Goal: Information Seeking & Learning: Compare options

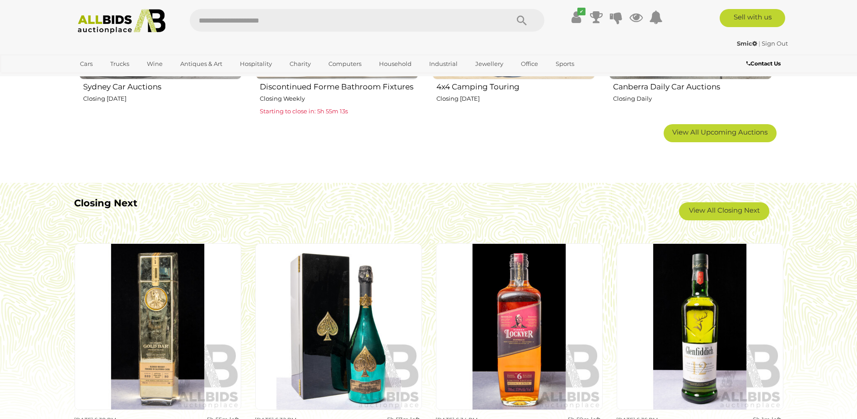
scroll to position [768, 0]
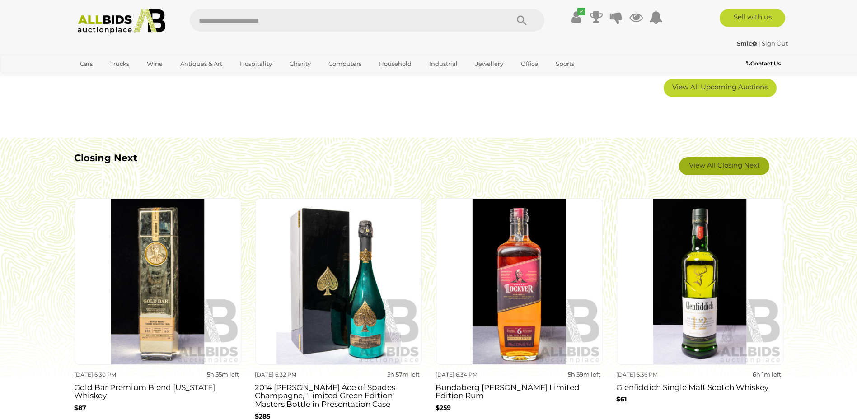
click at [737, 165] on link "View All Closing Next" at bounding box center [724, 166] width 90 height 18
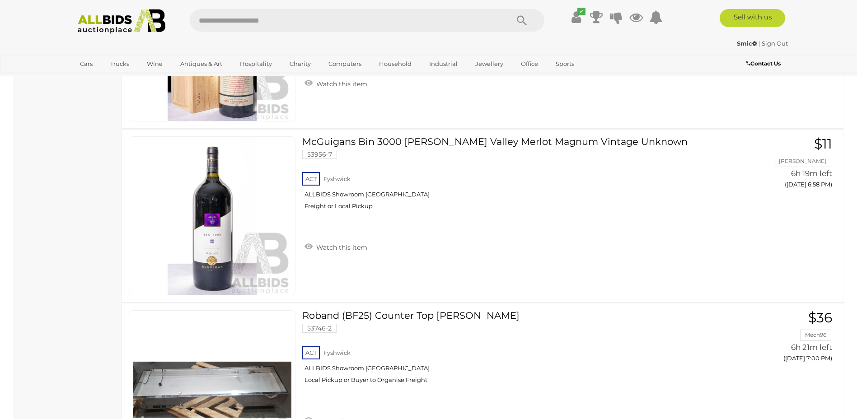
scroll to position [3477, 0]
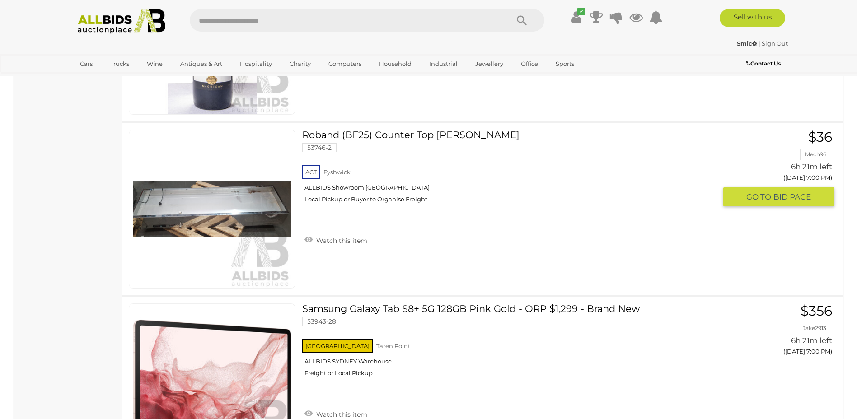
click at [400, 140] on link "Roband (BF25) Counter Top Bain Marie 53746-2 ACT Fyshwick ALLBIDS Showroom Fysh…" at bounding box center [512, 170] width 407 height 80
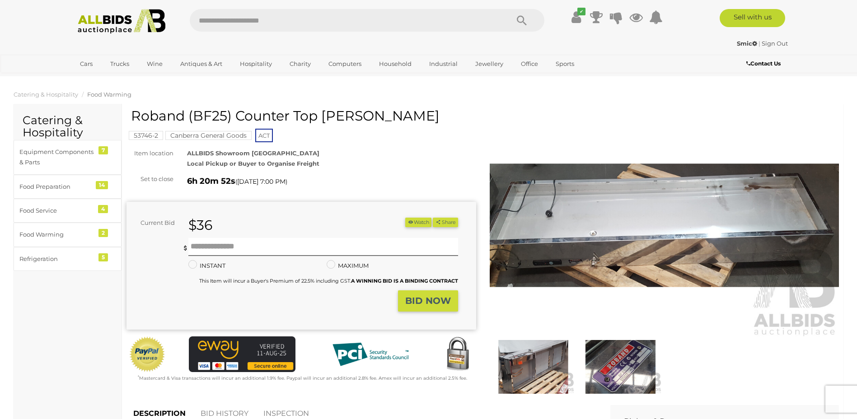
click at [537, 365] on img at bounding box center [533, 366] width 83 height 53
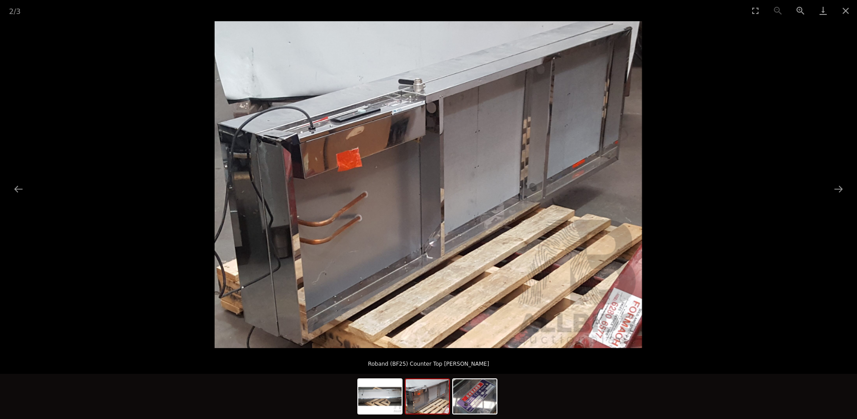
click at [442, 403] on img at bounding box center [426, 396] width 43 height 34
click at [381, 402] on img at bounding box center [379, 396] width 43 height 34
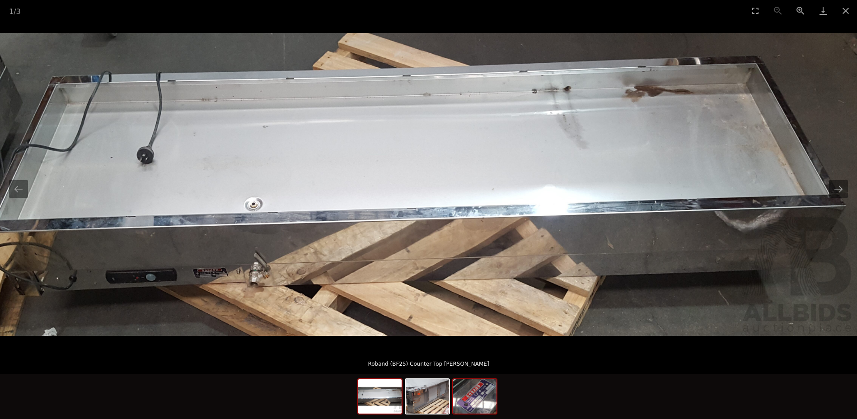
click at [477, 395] on img at bounding box center [474, 396] width 43 height 34
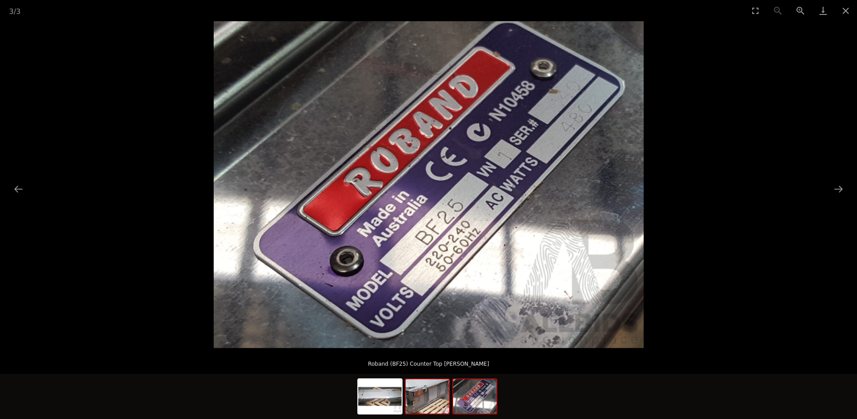
click at [428, 397] on img at bounding box center [426, 396] width 43 height 34
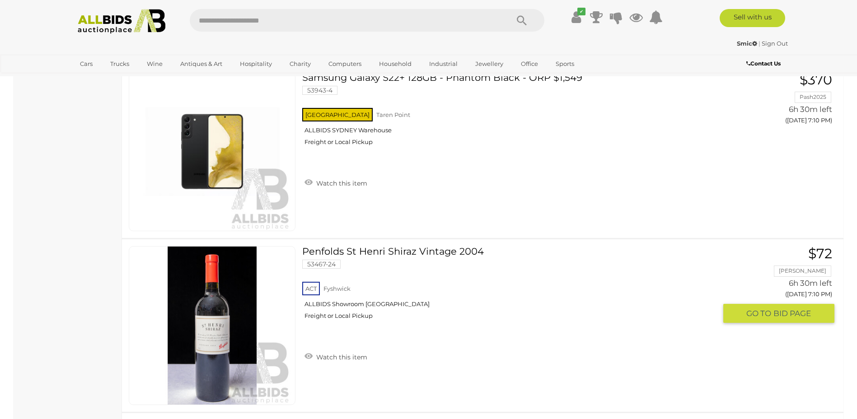
scroll to position [6496, 0]
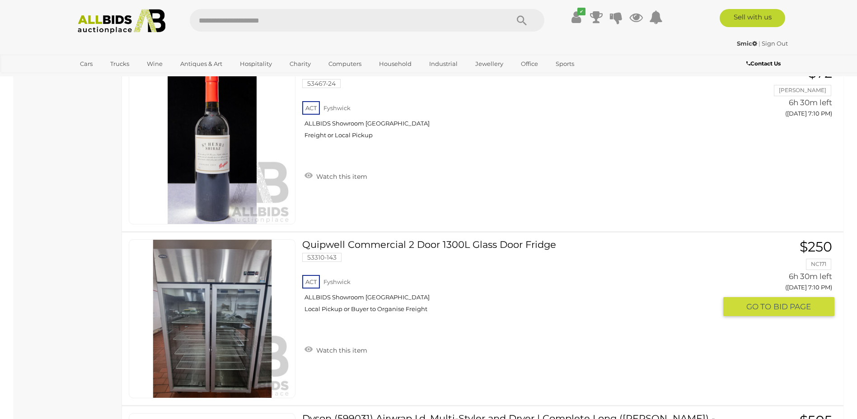
click at [435, 245] on link "Quipwell Commercial 2 Door 1300L Glass Door Fridge 53310-143 ACT Fyshwick" at bounding box center [512, 279] width 407 height 80
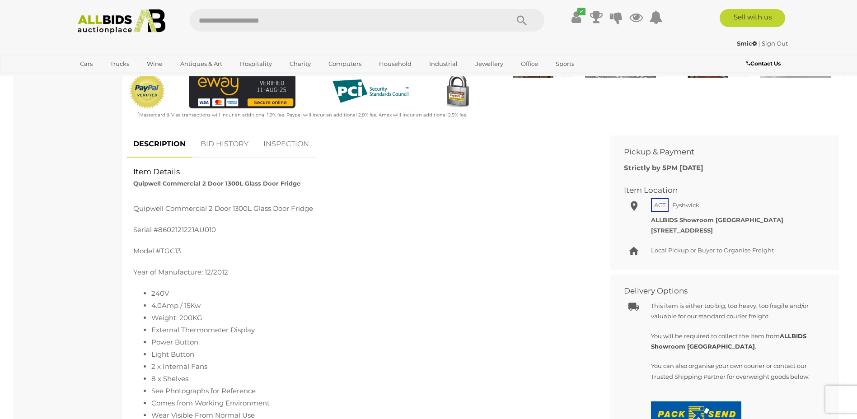
scroll to position [361, 0]
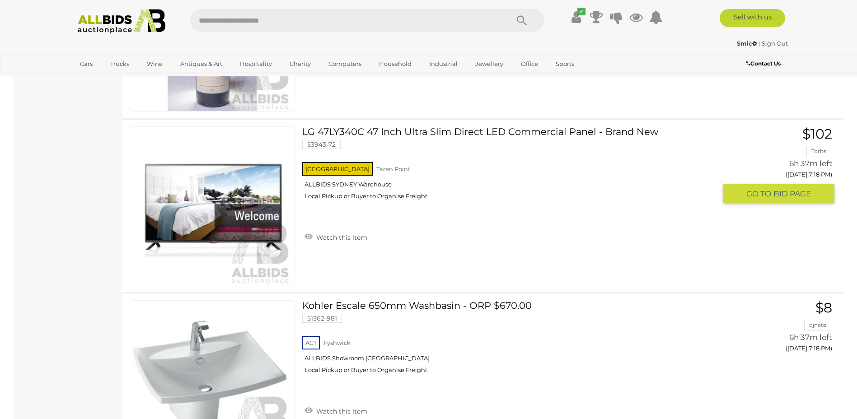
scroll to position [8483, 0]
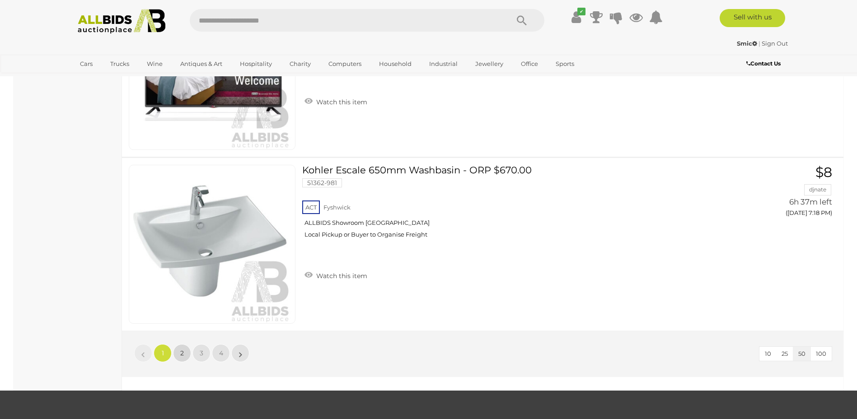
click at [182, 357] on span "2" at bounding box center [182, 353] width 4 height 8
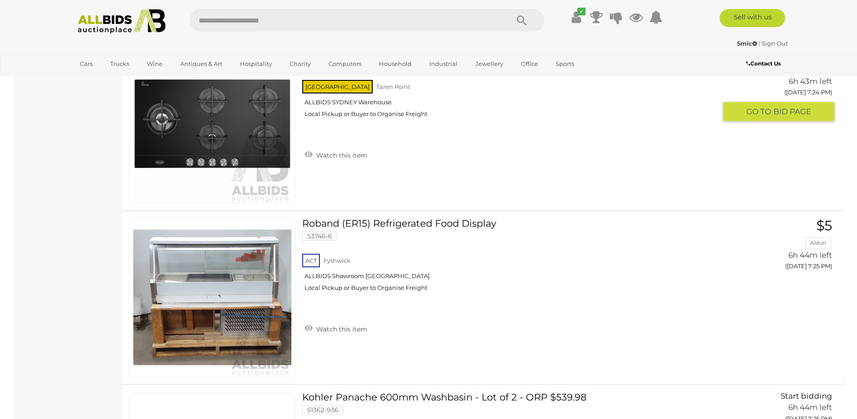
scroll to position [1521, 0]
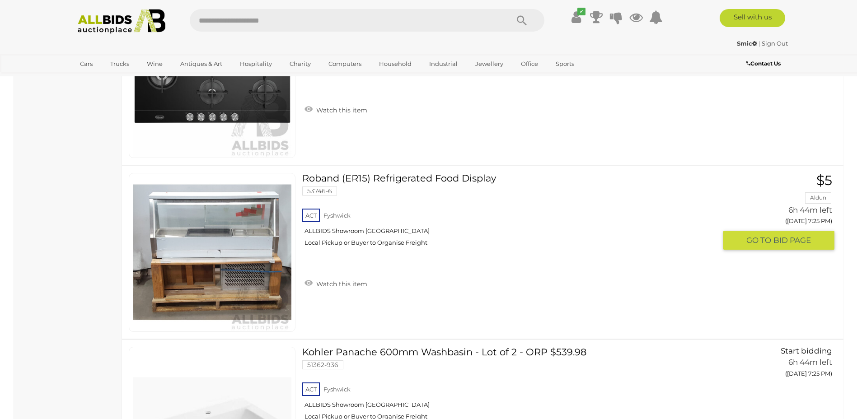
click at [418, 181] on link "Roband (ER15) Refrigerated Food Display 53746-6 ACT Fyshwick ALLBIDS Showroom F…" at bounding box center [512, 213] width 407 height 80
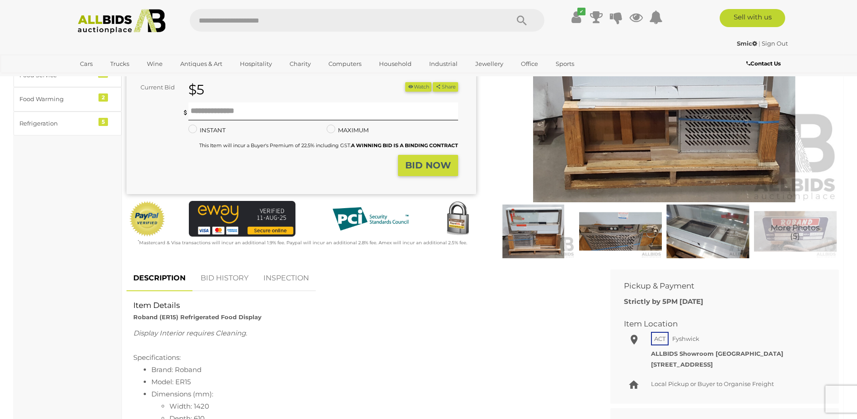
scroll to position [90, 0]
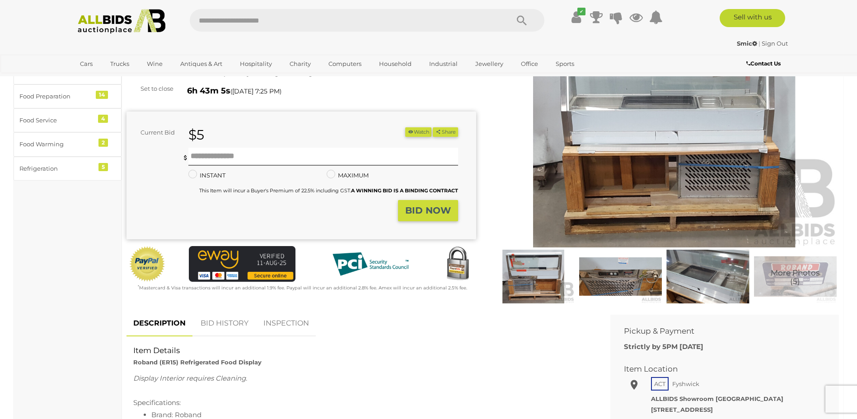
click at [644, 129] on img at bounding box center [663, 135] width 349 height 225
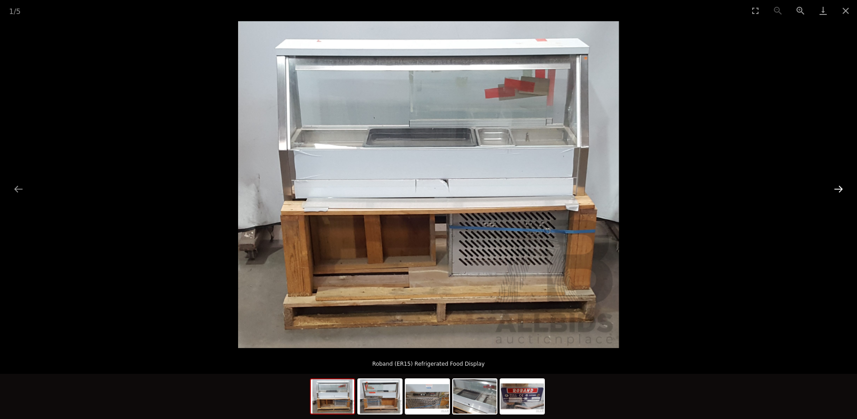
click at [839, 187] on button "Next slide" at bounding box center [838, 189] width 19 height 18
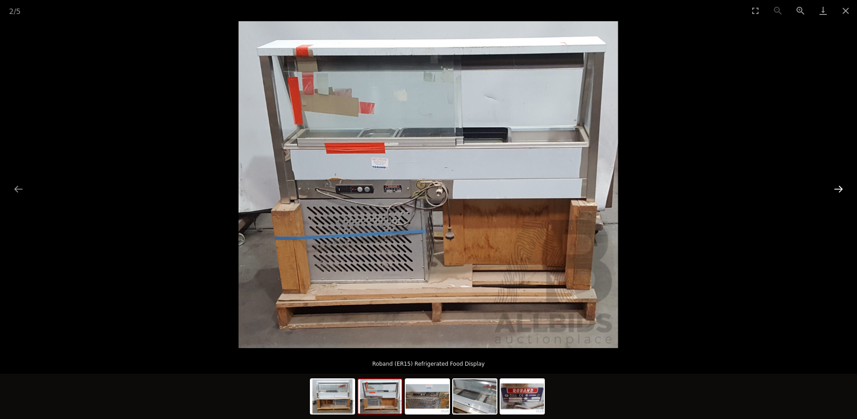
click at [838, 187] on button "Next slide" at bounding box center [838, 189] width 19 height 18
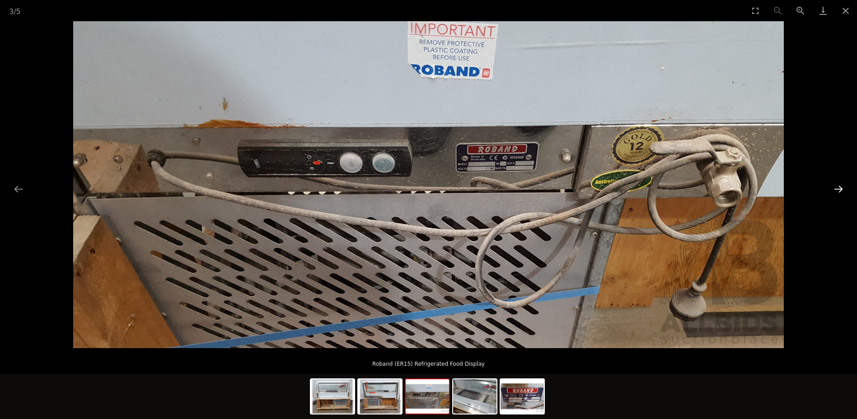
click at [838, 187] on button "Next slide" at bounding box center [838, 189] width 19 height 18
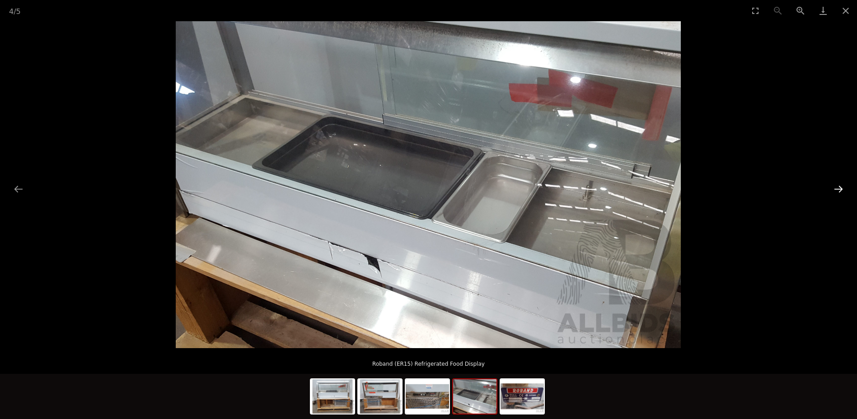
click at [838, 187] on button "Next slide" at bounding box center [838, 189] width 19 height 18
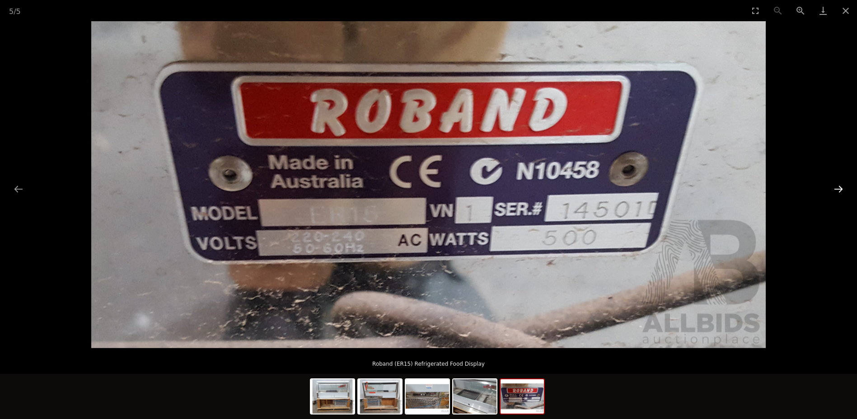
click at [838, 187] on button "Next slide" at bounding box center [838, 189] width 19 height 18
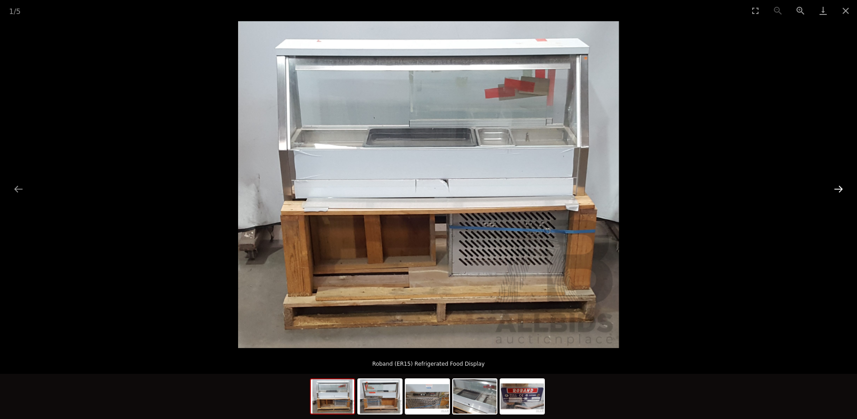
click at [838, 187] on button "Next slide" at bounding box center [838, 189] width 19 height 18
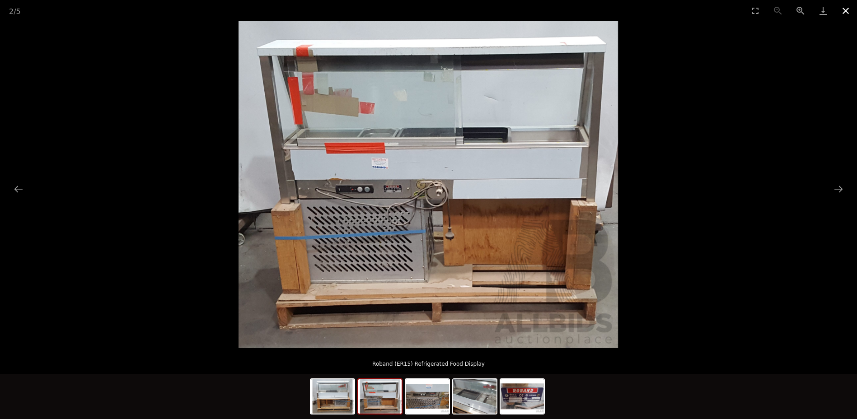
click at [847, 11] on button "Close gallery" at bounding box center [845, 10] width 23 height 21
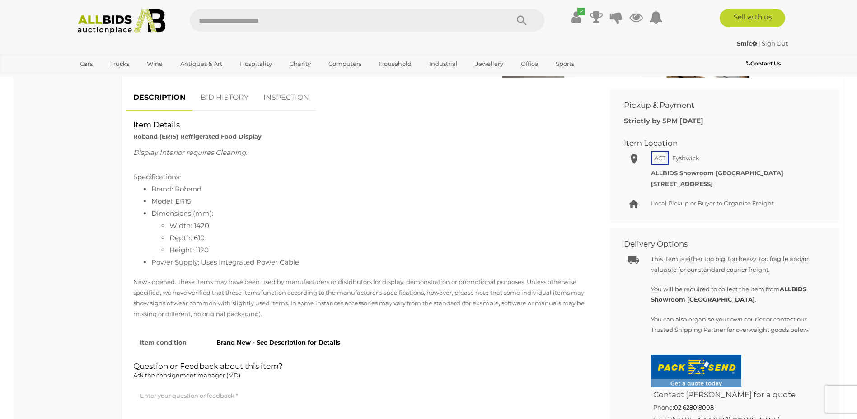
scroll to position [361, 0]
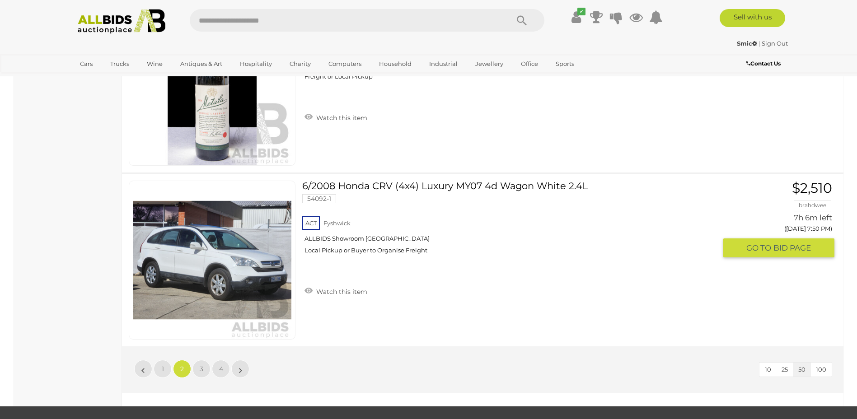
scroll to position [8558, 0]
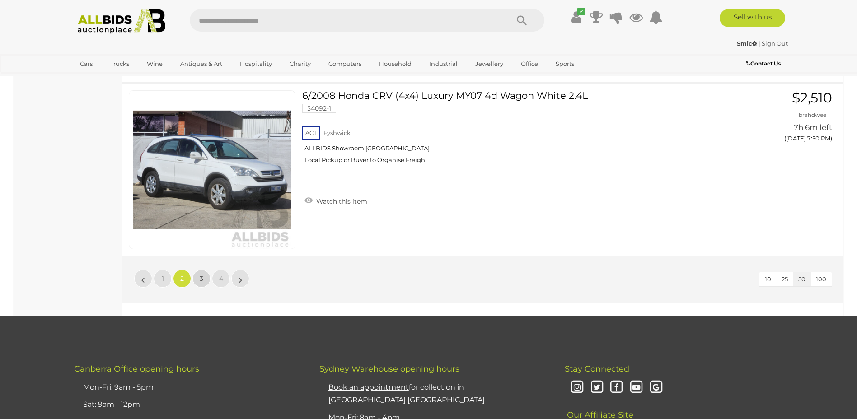
click at [200, 278] on span "3" at bounding box center [202, 279] width 4 height 8
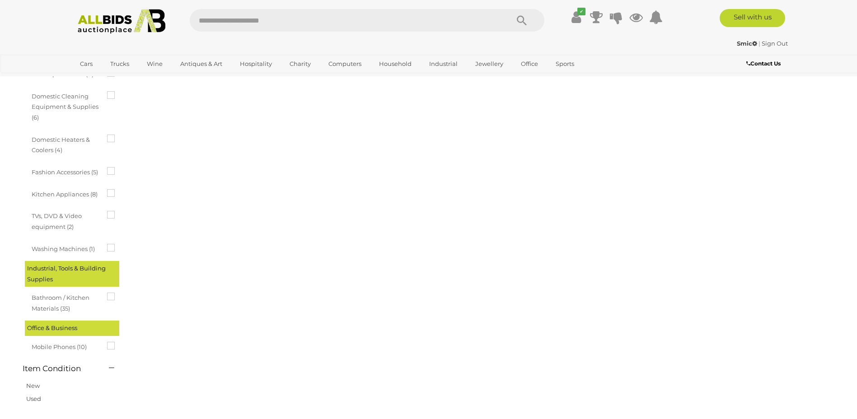
scroll to position [31, 0]
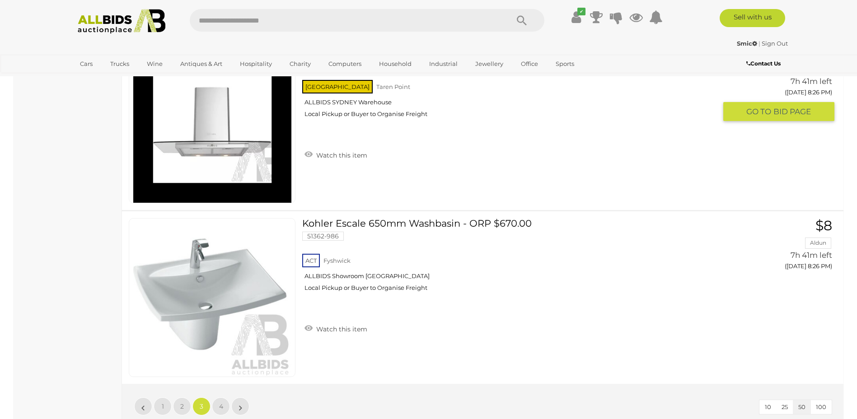
scroll to position [8610, 0]
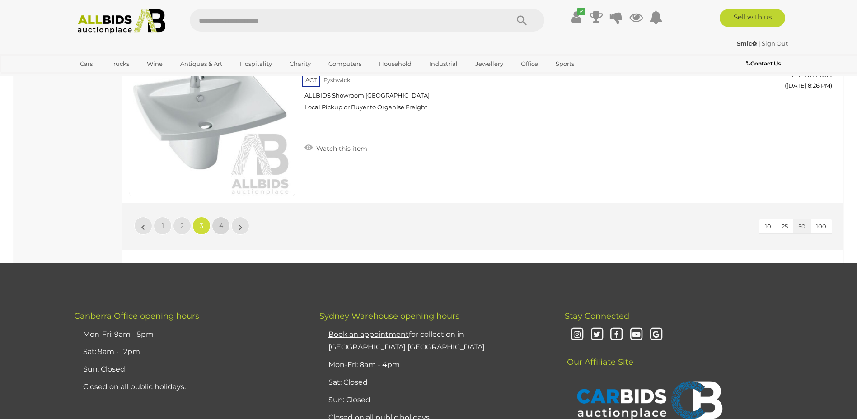
click at [217, 226] on link "4" at bounding box center [221, 226] width 18 height 18
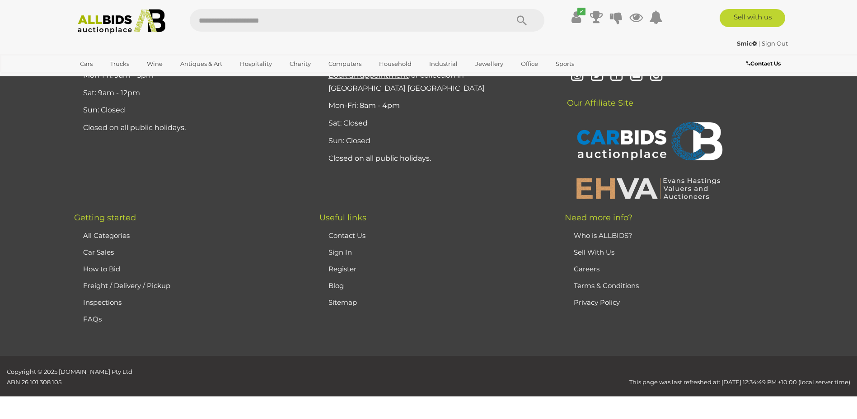
scroll to position [31, 0]
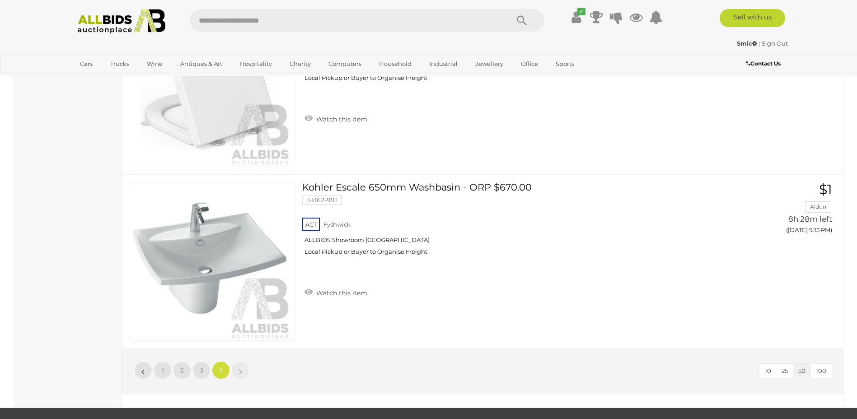
scroll to position [3689, 0]
